Goal: Find specific page/section: Find specific page/section

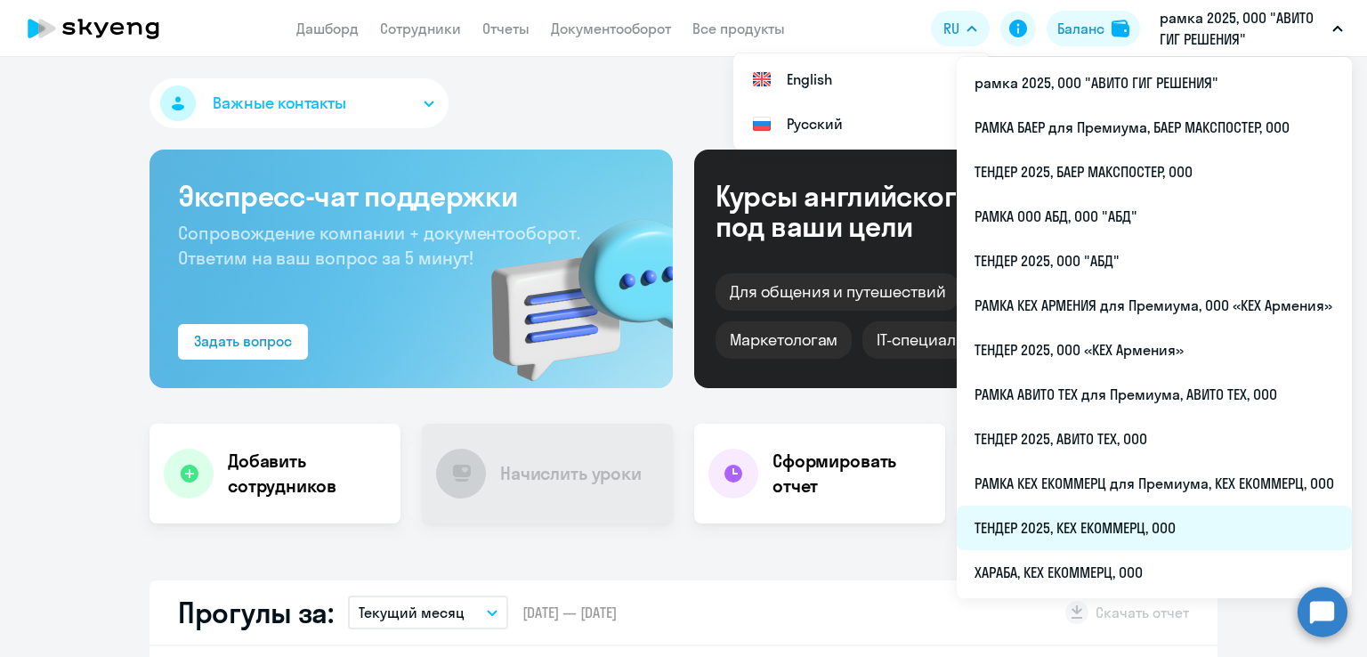
click at [1065, 528] on li "ТЕНДЕР 2025, КЕХ ЕКОММЕРЦ, ООО" at bounding box center [1154, 528] width 395 height 45
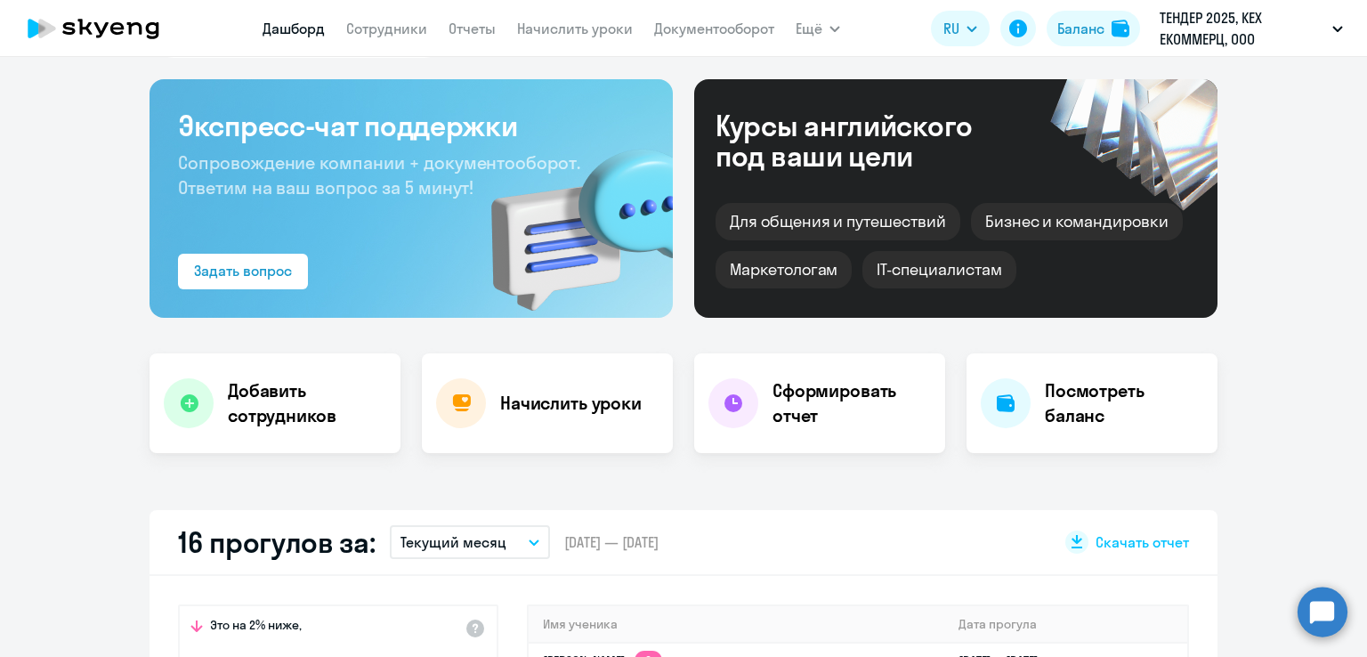
scroll to position [62, 0]
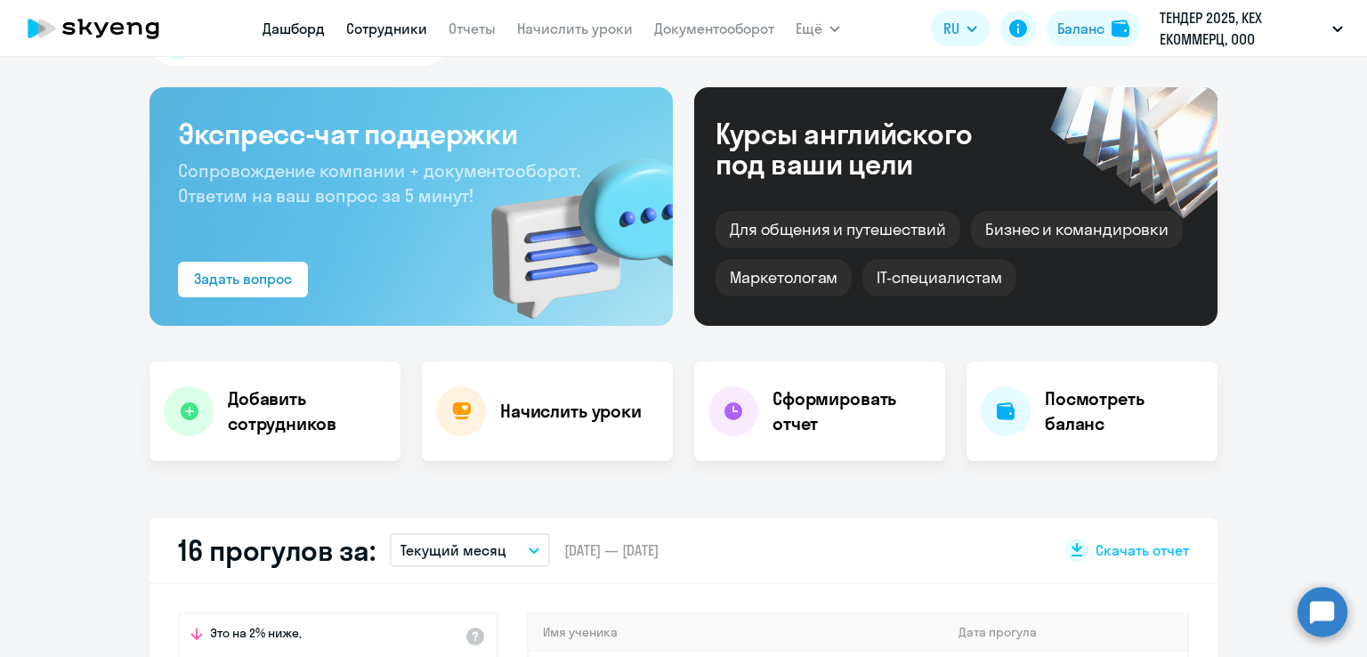
click at [376, 26] on link "Сотрудники" at bounding box center [386, 29] width 81 height 18
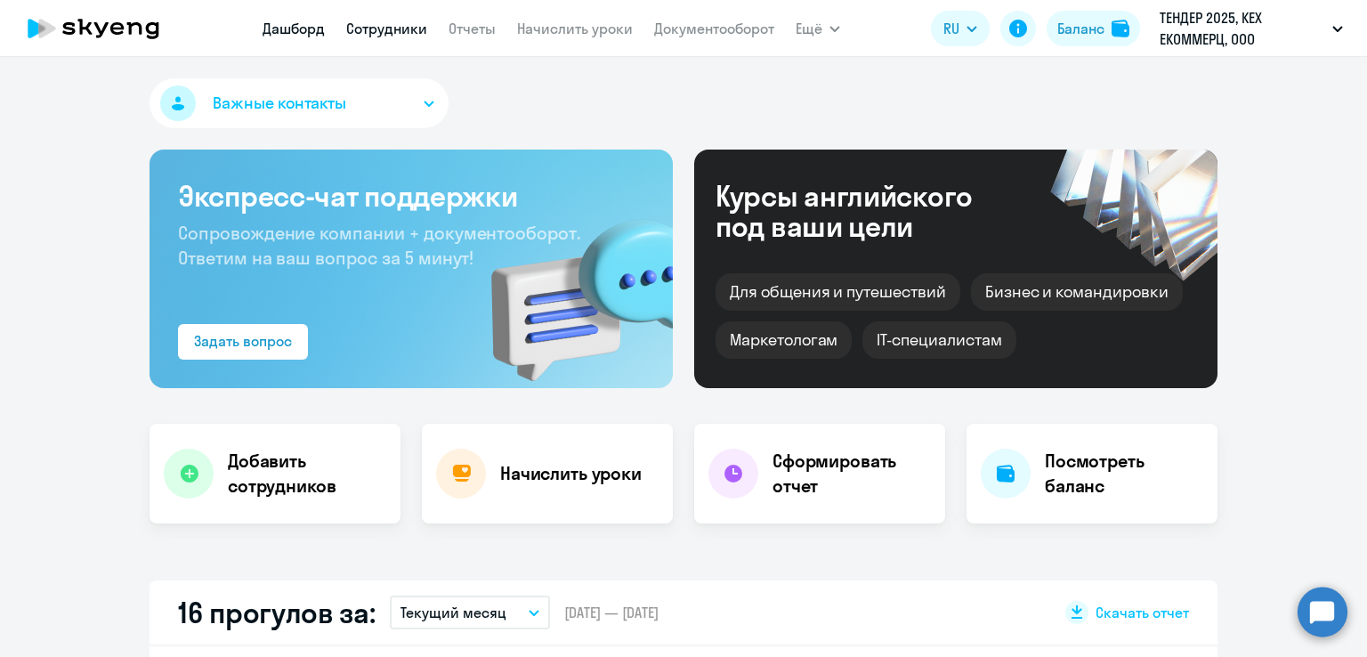
select select "30"
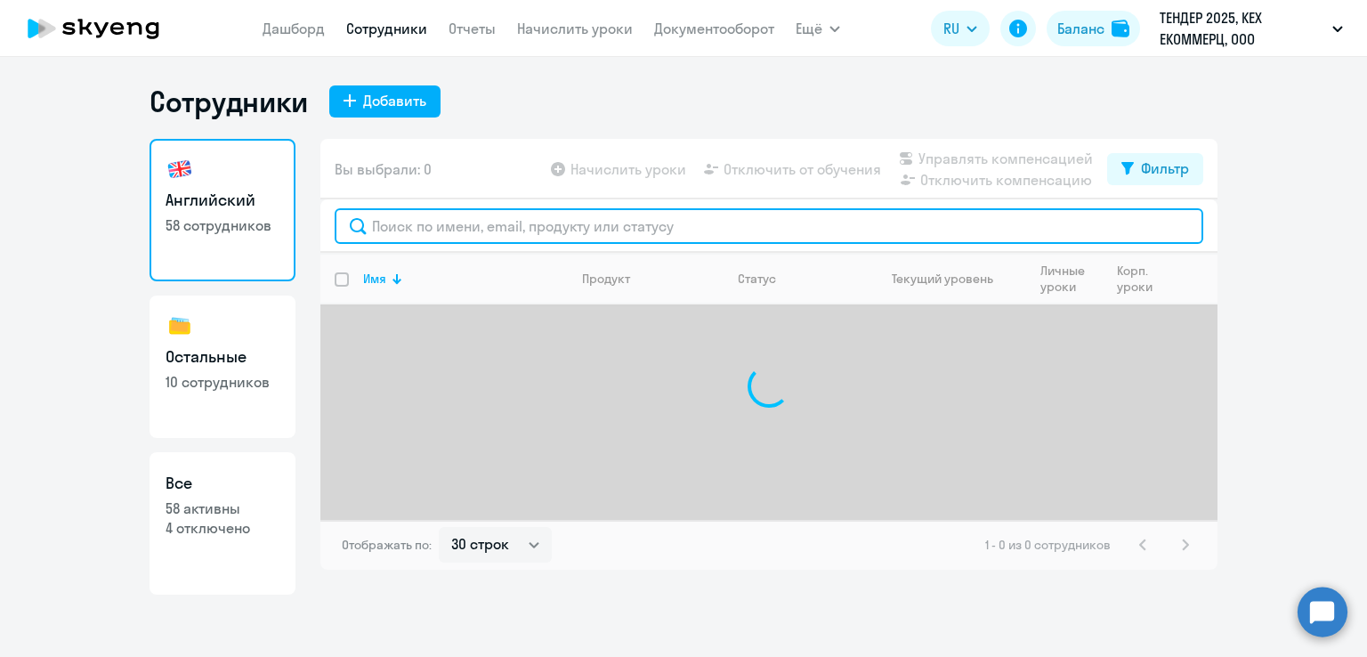
click at [597, 235] on input "text" at bounding box center [769, 226] width 869 height 36
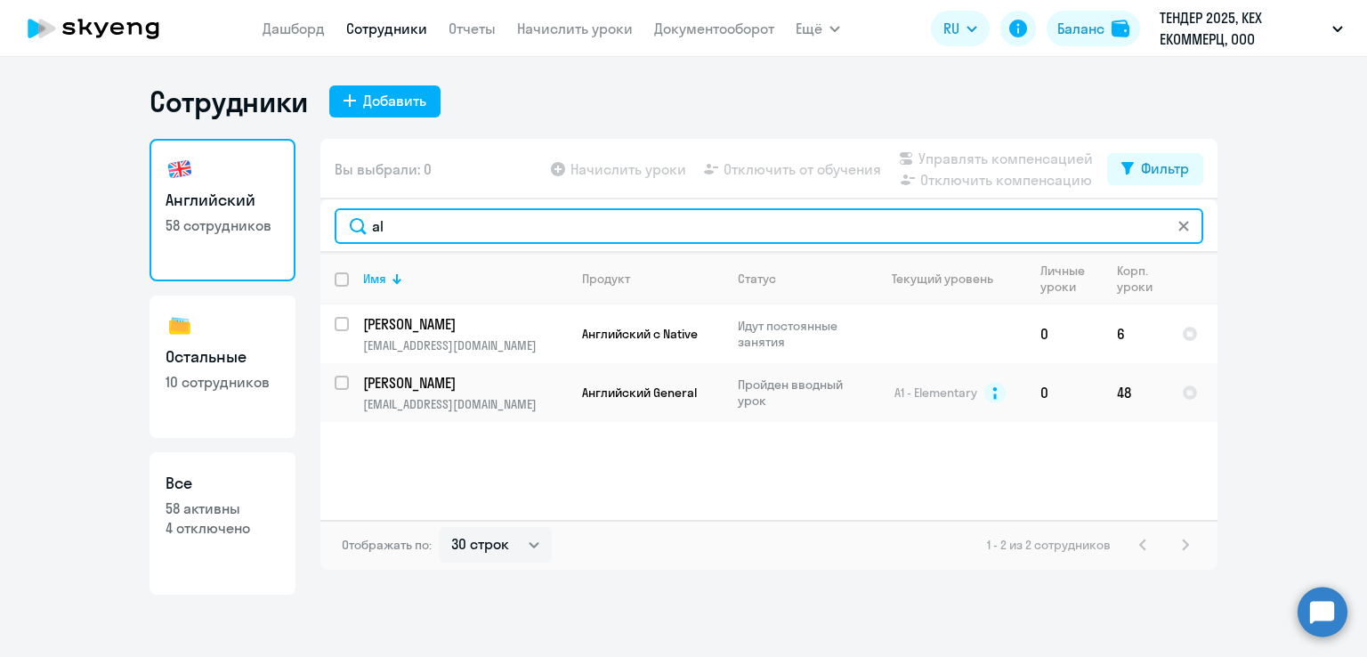
type input "a"
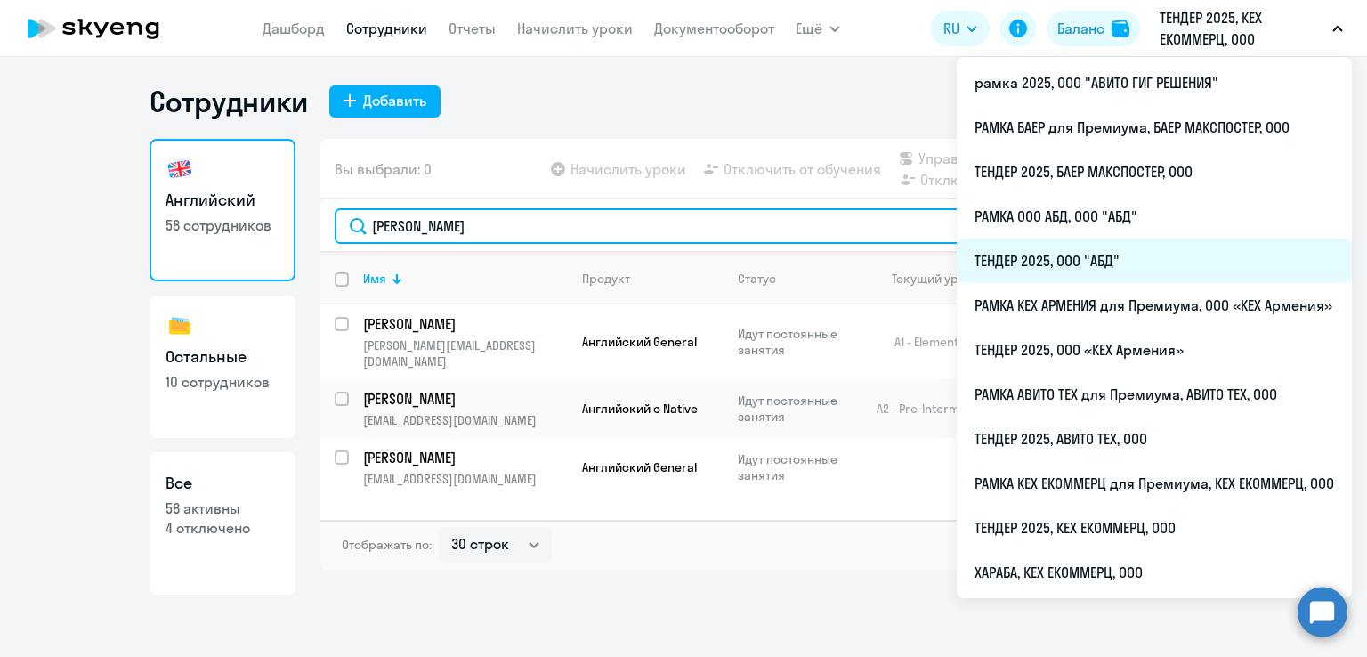
type input "[PERSON_NAME]"
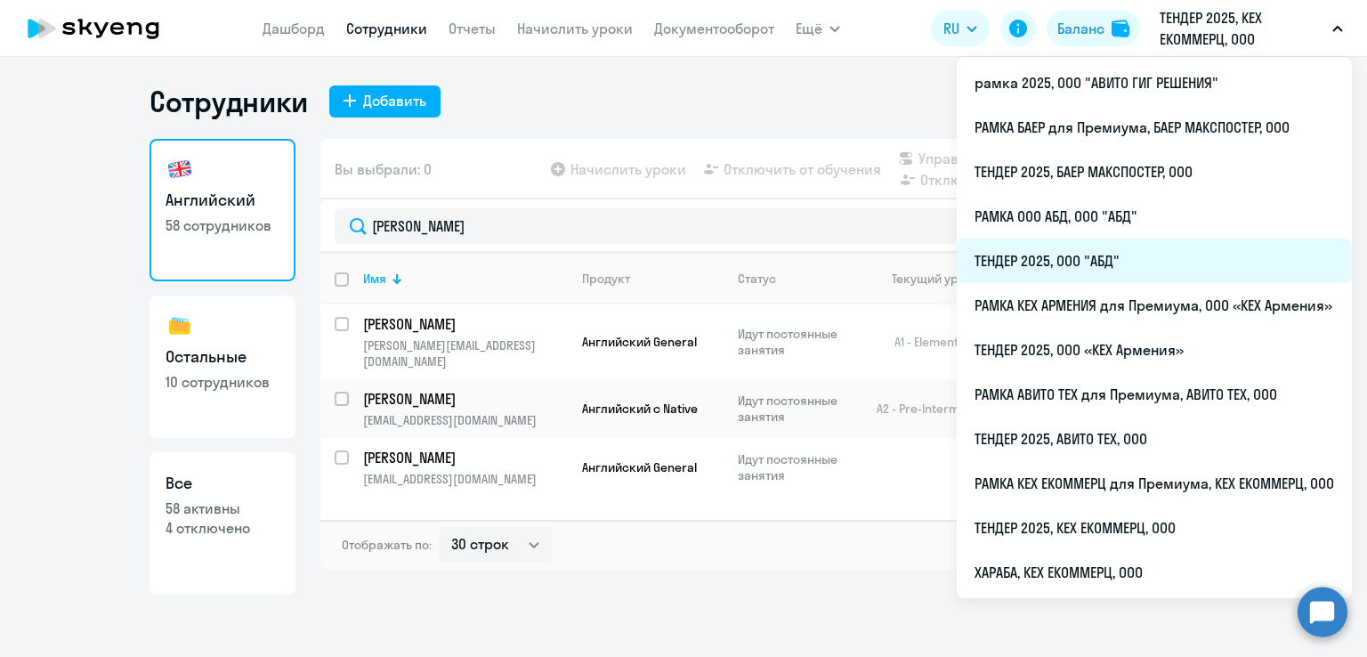
click at [1012, 254] on li "ТЕНДЕР 2025, ООО "АБД"" at bounding box center [1154, 261] width 395 height 45
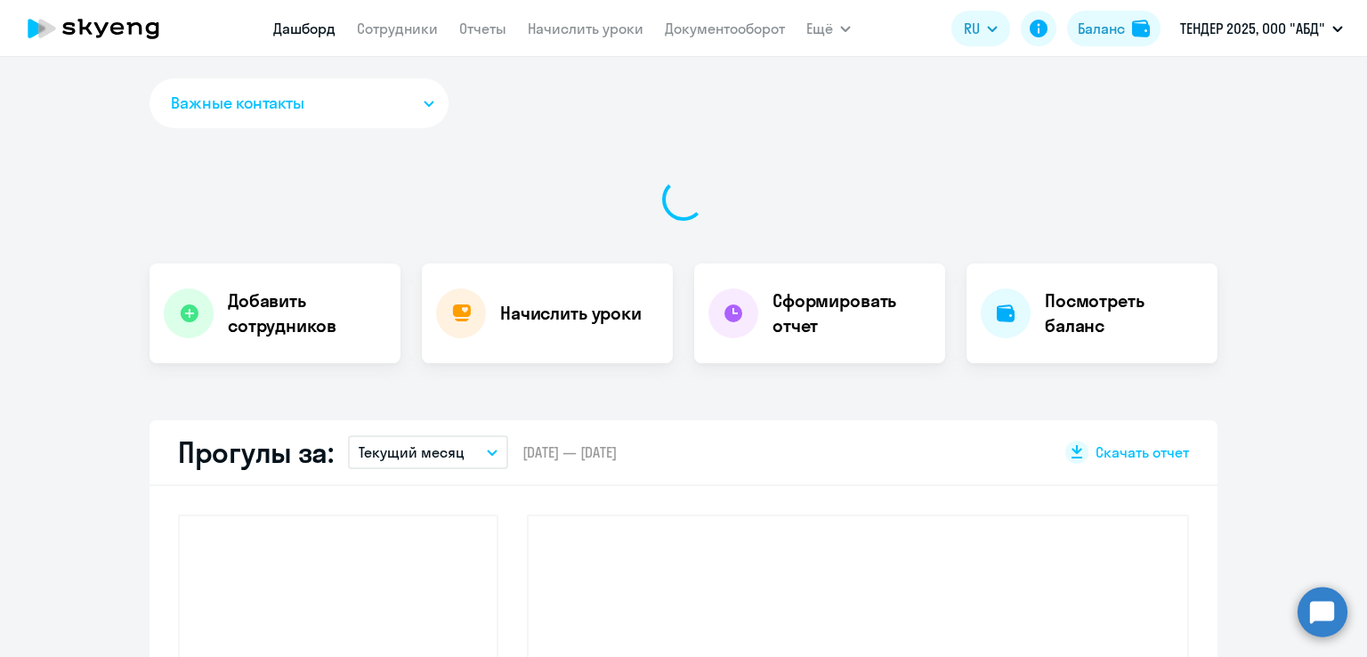
select select "30"
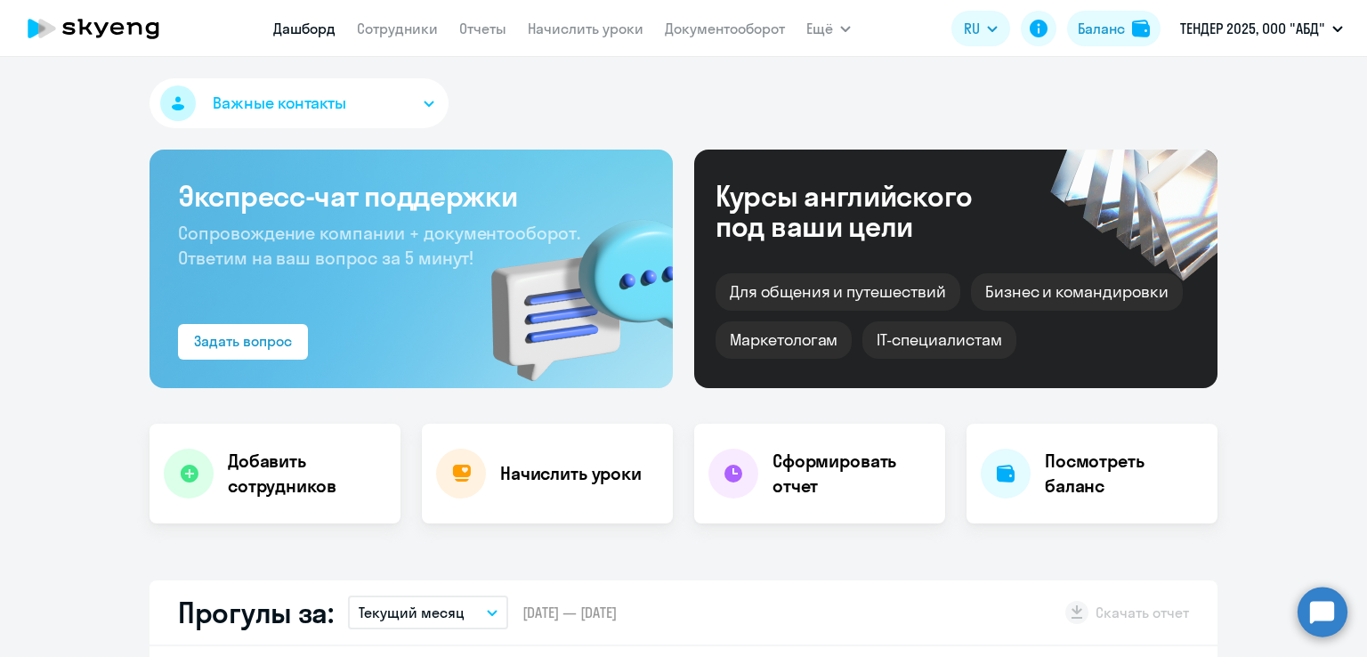
click at [405, 40] on nav "[PERSON_NAME] Отчеты Начислить уроки Документооборот" at bounding box center [529, 29] width 512 height 36
click at [401, 22] on link "Сотрудники" at bounding box center [397, 29] width 81 height 18
select select "30"
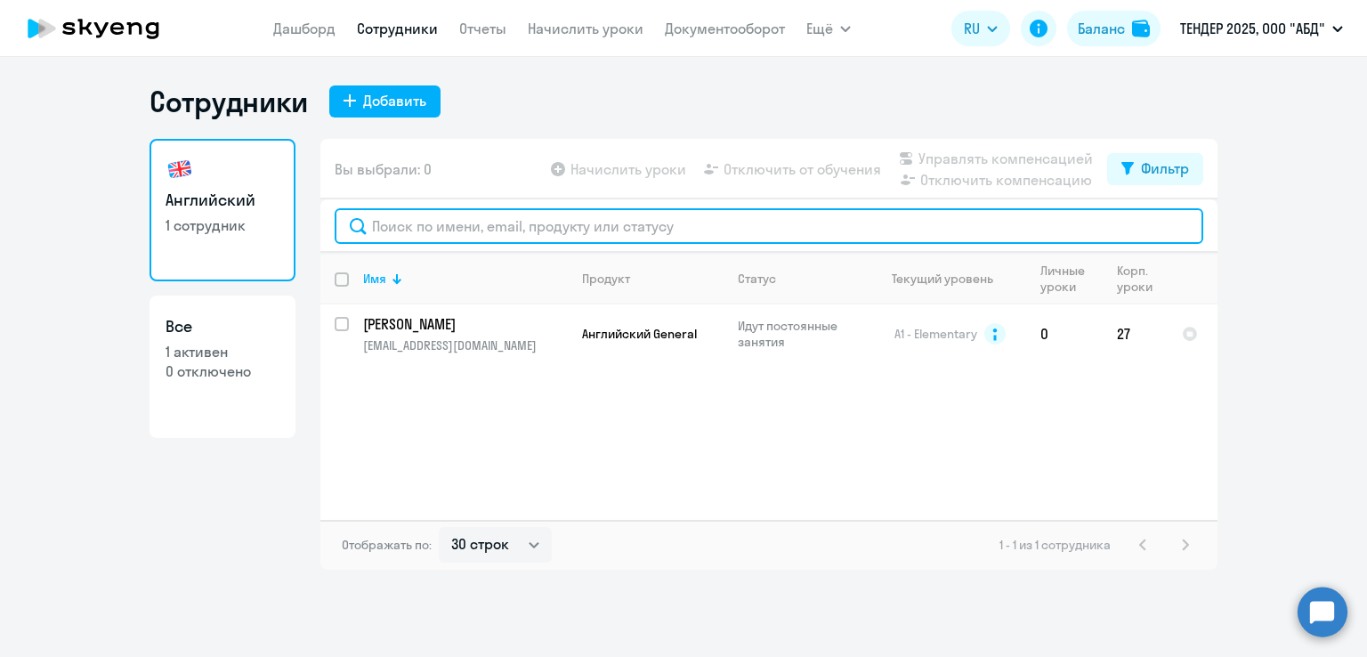
click at [677, 223] on input "text" at bounding box center [769, 226] width 869 height 36
